Goal: Information Seeking & Learning: Learn about a topic

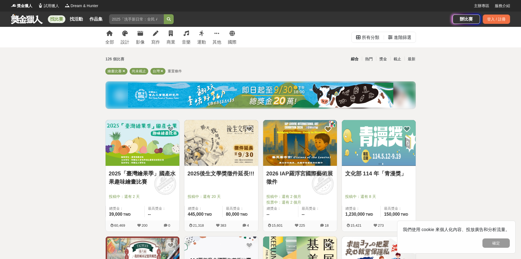
click at [139, 150] on img at bounding box center [143, 143] width 74 height 46
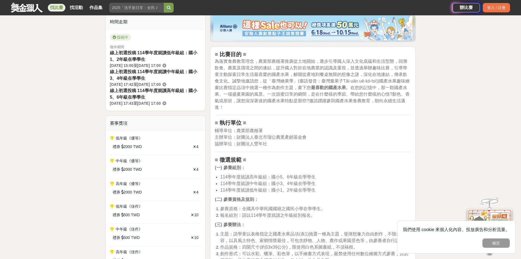
scroll to position [219, 0]
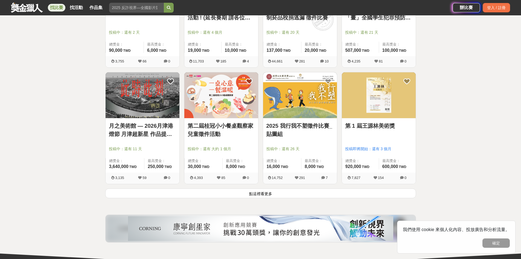
scroll to position [629, 0]
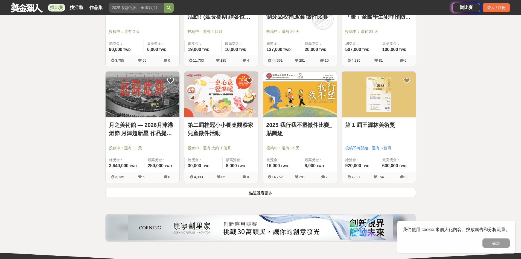
click at [261, 192] on button "點這裡看更多" at bounding box center [260, 192] width 311 height 10
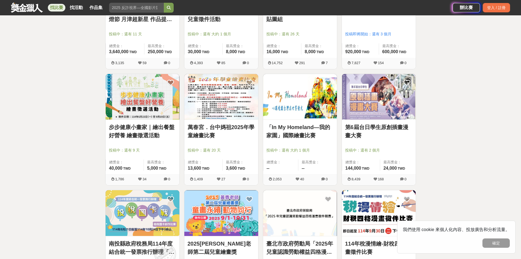
scroll to position [848, 0]
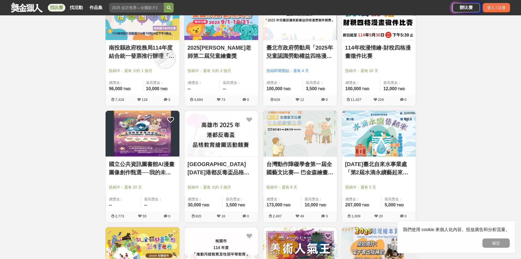
scroll to position [958, 0]
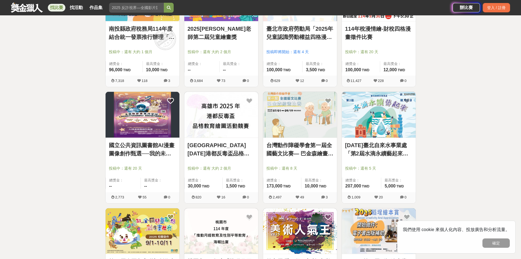
click at [381, 154] on link "[DATE]臺北自來水事業處「第2屆水滴永續藝起來」繪畫比賽" at bounding box center [378, 149] width 67 height 16
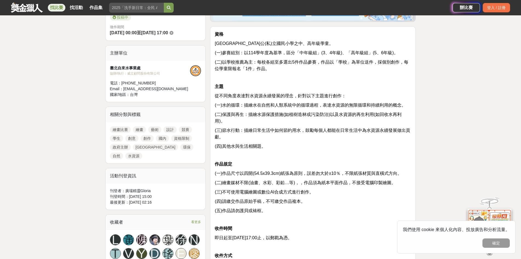
scroll to position [246, 0]
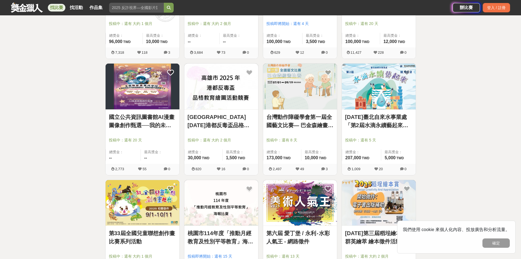
scroll to position [1012, 0]
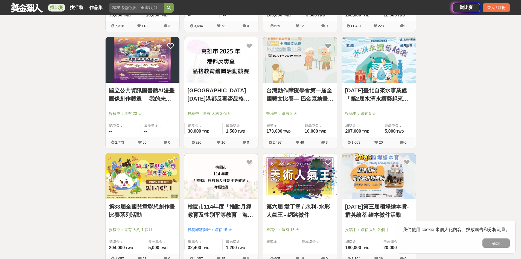
click at [118, 209] on link "第33屆全國兒童聯想創作畫比賽系列活動" at bounding box center [142, 210] width 67 height 16
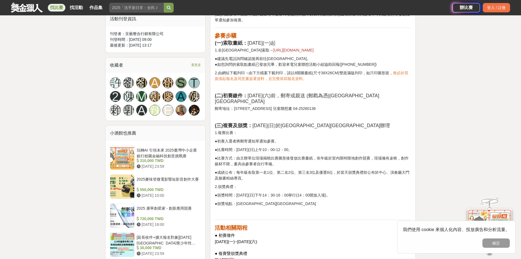
scroll to position [328, 0]
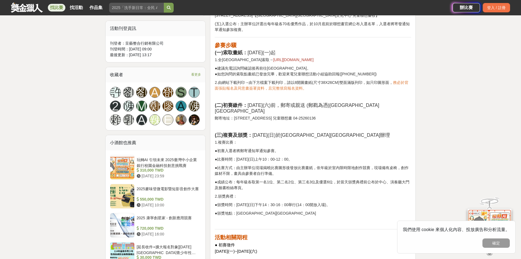
click at [273, 57] on span "[URL][DOMAIN_NAME]" at bounding box center [293, 59] width 40 height 4
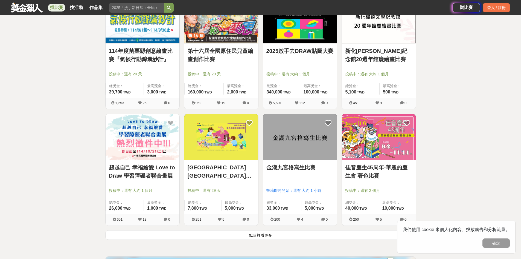
scroll to position [1313, 0]
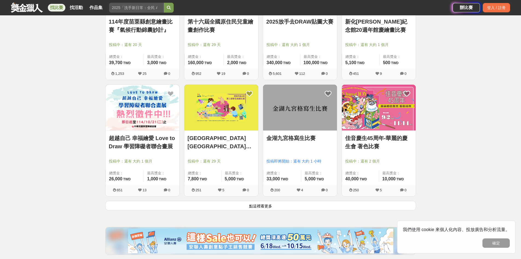
click at [254, 199] on div "[GEOGRAPHIC_DATA][GEOGRAPHIC_DATA]第二屆學生繪畫比賽 投稿中：還有 29 天 總獎金： 7,800 7,800 TWD 最高…" at bounding box center [221, 142] width 79 height 116
click at [254, 203] on button "點這裡看更多" at bounding box center [260, 206] width 311 height 10
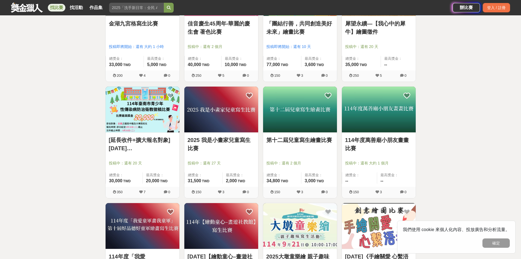
scroll to position [1614, 0]
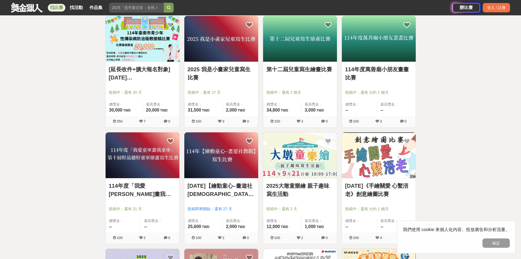
click at [296, 185] on link "2025大墩童樂繪 親子趣味寫生活動" at bounding box center [299, 189] width 67 height 16
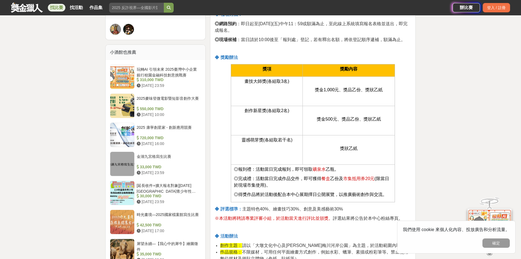
scroll to position [465, 0]
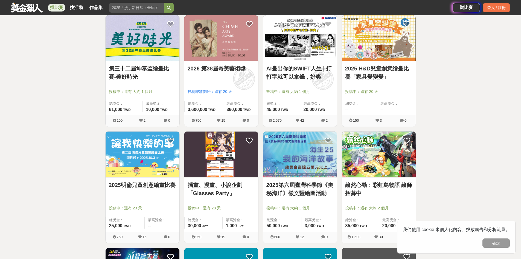
scroll to position [1888, 0]
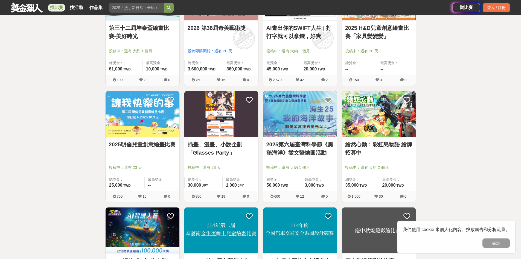
click at [293, 151] on link "2025第六屆臺灣科學節《奧秘海洋》徵文暨繪圖活動" at bounding box center [299, 148] width 67 height 16
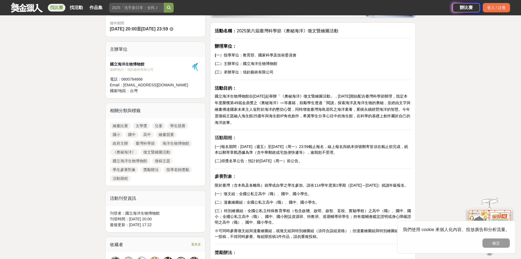
scroll to position [164, 0]
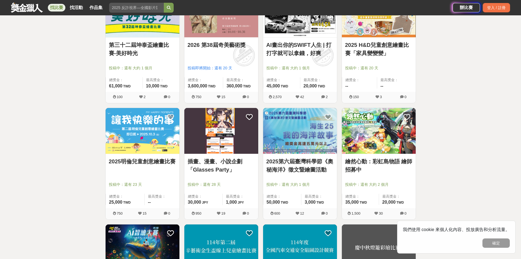
scroll to position [1888, 0]
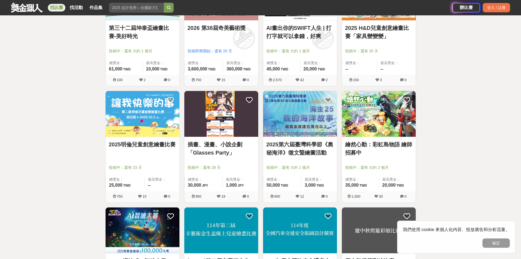
click at [117, 147] on link "2025明倫兒童創意繪畫比賽" at bounding box center [142, 144] width 67 height 8
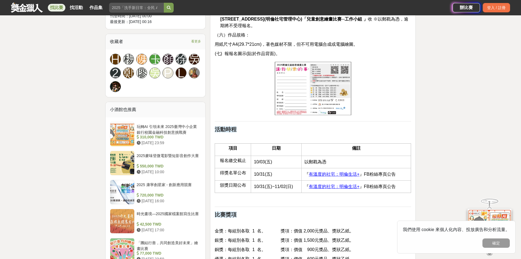
scroll to position [328, 0]
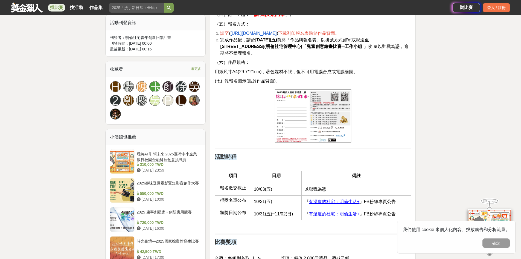
click at [294, 104] on img at bounding box center [313, 116] width 79 height 56
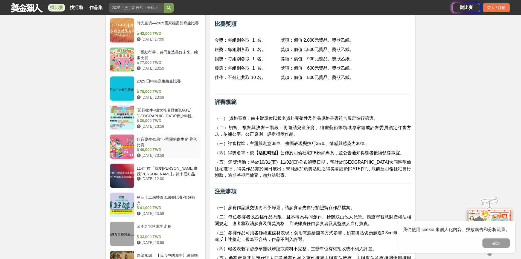
scroll to position [547, 0]
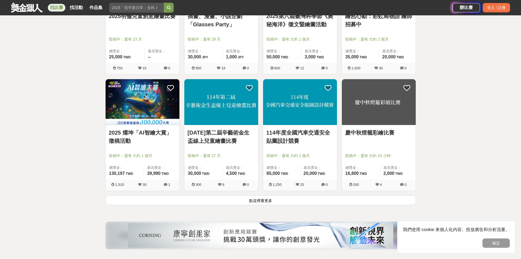
scroll to position [2052, 0]
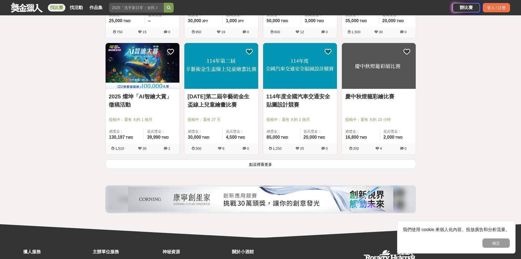
click at [372, 97] on link "慶中秋燈籠彩繪比賽" at bounding box center [378, 96] width 67 height 8
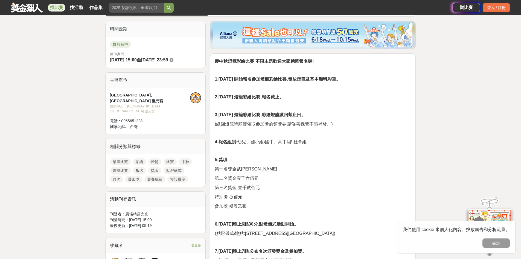
scroll to position [219, 0]
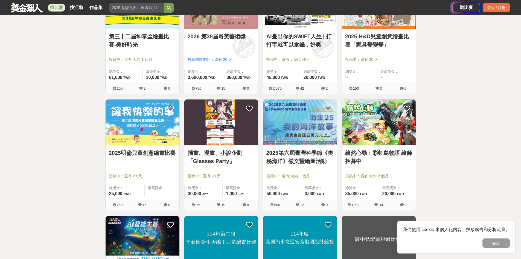
scroll to position [2052, 0]
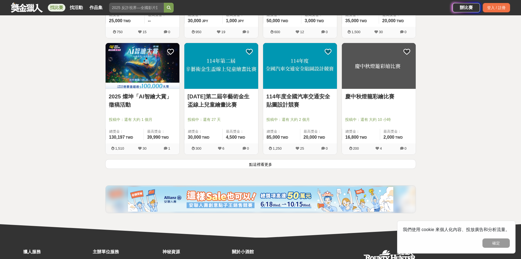
click at [272, 164] on button "點這裡看更多" at bounding box center [260, 164] width 311 height 10
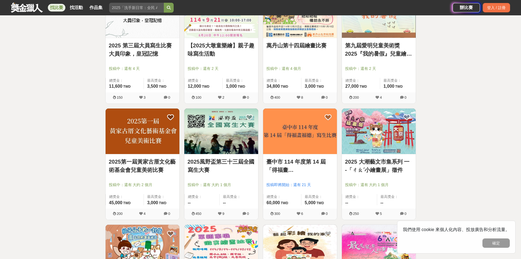
scroll to position [2325, 0]
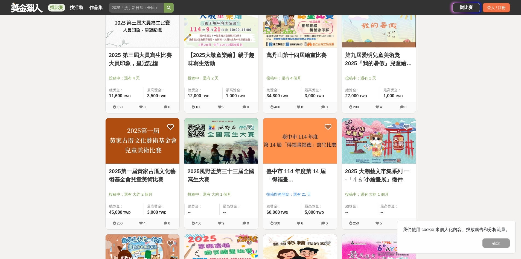
click at [390, 57] on link "第九屆愛明兒童美術獎 2025『我的暑假』兒童繪畫比賽" at bounding box center [378, 59] width 67 height 16
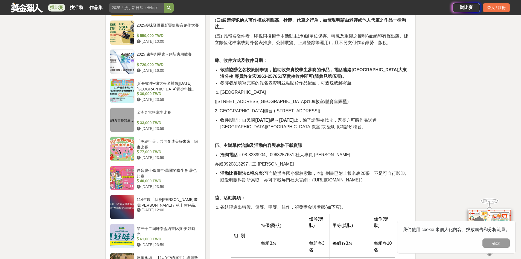
scroll to position [438, 0]
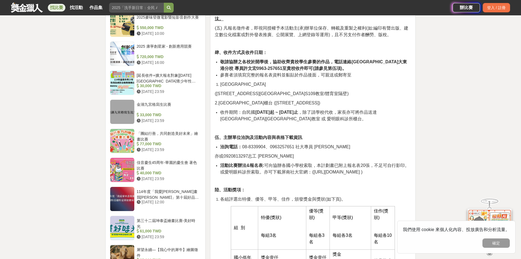
click at [386, 125] on p at bounding box center [313, 128] width 196 height 7
click at [178, 217] on div "第三十二屆坤泰盃繪畫比賽-美好時光" at bounding box center [168, 222] width 62 height 10
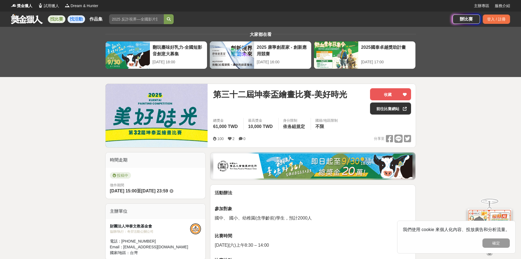
click at [81, 18] on link "找活動" at bounding box center [77, 19] width 18 height 8
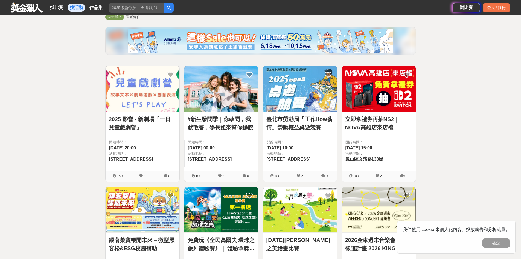
scroll to position [55, 0]
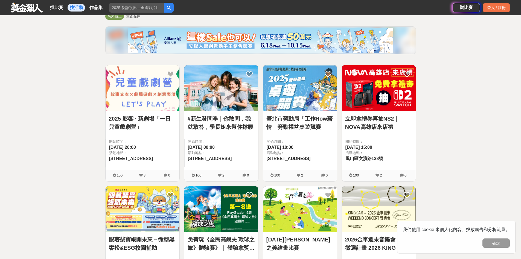
click at [140, 115] on link "2025 影響 · 新劇場「一日兒童戲劇營」" at bounding box center [142, 122] width 67 height 16
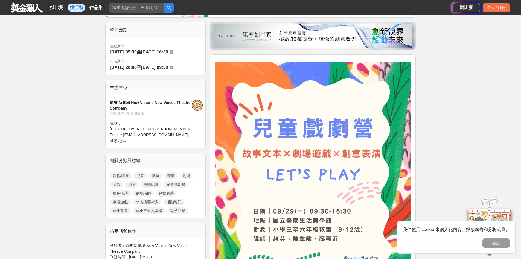
scroll to position [137, 0]
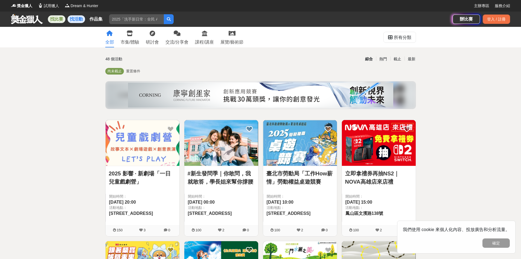
click at [57, 16] on link "找比賽" at bounding box center [57, 19] width 18 height 8
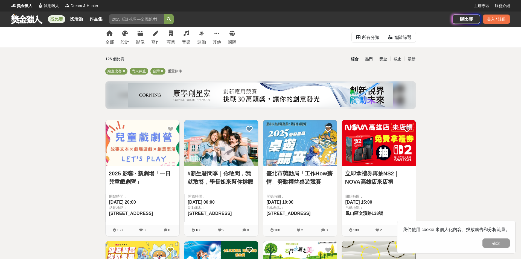
click at [176, 69] on span "重置條件" at bounding box center [175, 71] width 14 height 4
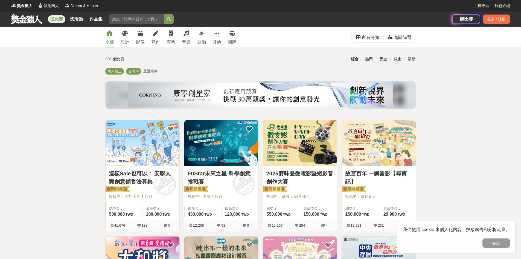
click at [149, 72] on span "重置條件" at bounding box center [150, 71] width 14 height 4
click at [149, 71] on span "重置條件" at bounding box center [150, 71] width 14 height 4
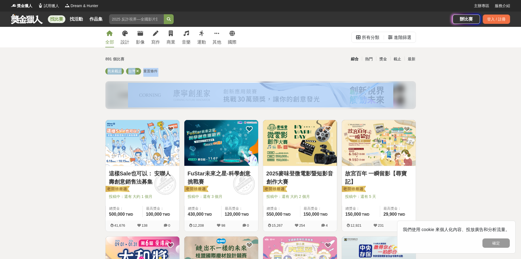
click at [149, 71] on span "重置條件" at bounding box center [150, 71] width 14 height 4
drag, startPoint x: 149, startPoint y: 71, endPoint x: 153, endPoint y: 67, distance: 5.6
click at [149, 71] on span "重置條件" at bounding box center [150, 71] width 14 height 4
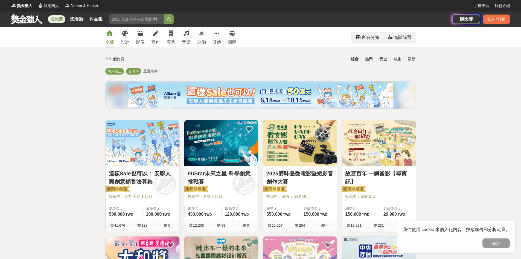
click at [398, 38] on div "進階篩選" at bounding box center [403, 37] width 18 height 11
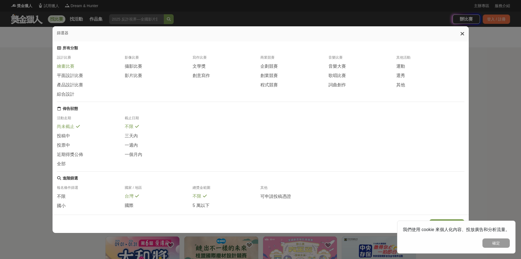
click at [65, 69] on span "繪畫比賽" at bounding box center [66, 66] width 18 height 6
click at [66, 129] on span "尚未截止" at bounding box center [66, 126] width 18 height 6
click at [129, 129] on span "不限" at bounding box center [129, 126] width 9 height 6
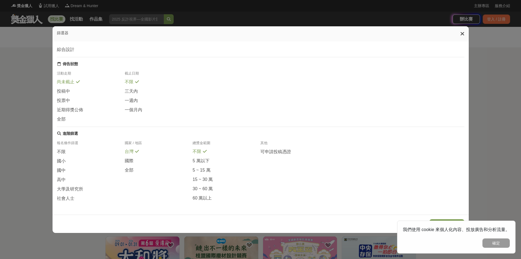
scroll to position [57, 0]
click at [59, 149] on span "不限" at bounding box center [61, 152] width 9 height 6
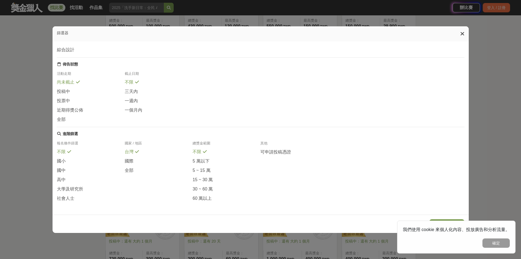
scroll to position [274, 0]
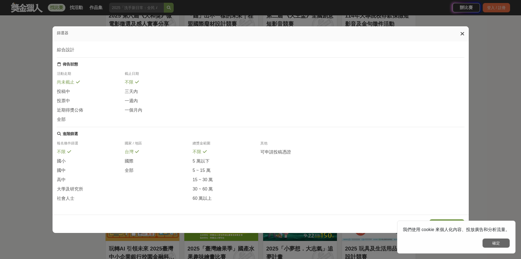
click at [504, 243] on button "確定" at bounding box center [496, 242] width 27 height 9
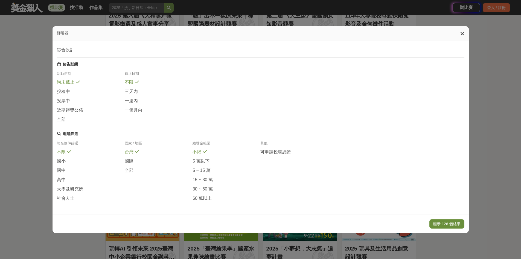
click at [458, 223] on button "顯示 126 個結果" at bounding box center [447, 223] width 35 height 9
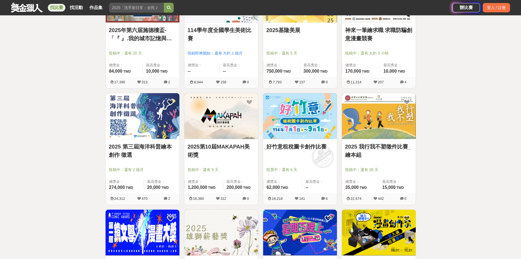
scroll to position [328, 0]
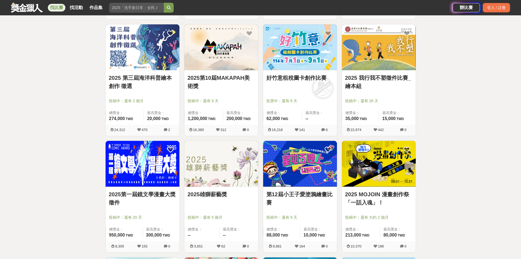
click at [226, 167] on img at bounding box center [221, 164] width 74 height 46
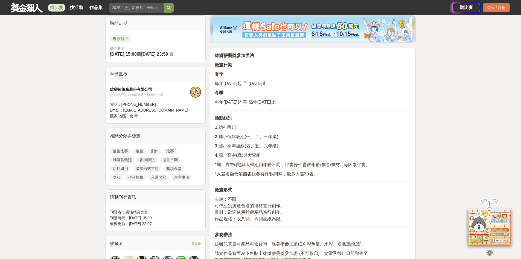
scroll to position [137, 0]
drag, startPoint x: 238, startPoint y: 218, endPoint x: 254, endPoint y: 218, distance: 15.6
click at [254, 218] on span "作品規格：以八開、四開畫紙為限。" at bounding box center [250, 218] width 70 height 5
click at [280, 213] on span "畫材：歡迎使用雄獅產品進行創作。" at bounding box center [250, 211] width 70 height 5
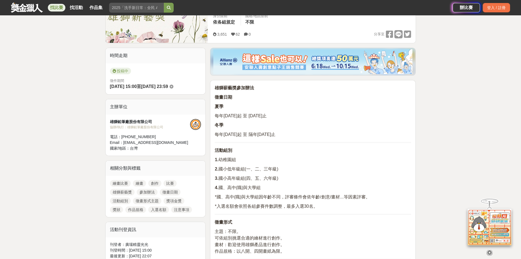
scroll to position [55, 0]
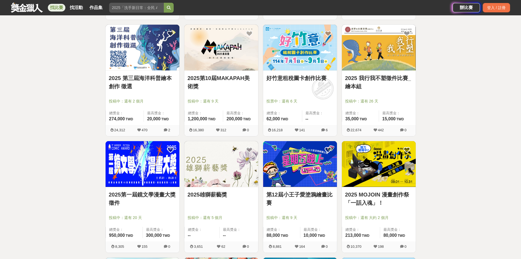
scroll to position [328, 0]
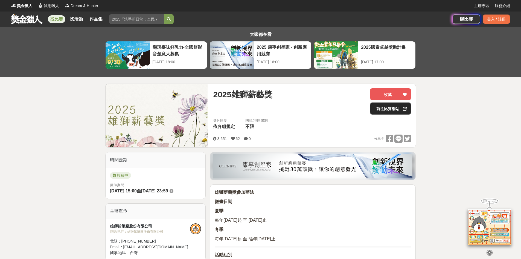
click at [390, 110] on link "前往比賽網站" at bounding box center [390, 108] width 41 height 12
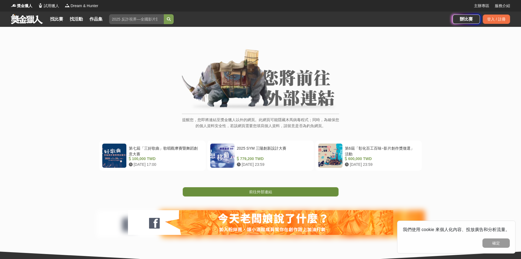
click at [260, 190] on span "前往外部連結" at bounding box center [260, 191] width 23 height 4
